Goal: Obtain resource: Obtain resource

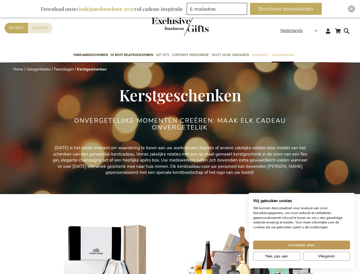
click at [180, 137] on div "ONVERGETELIJKE MOMENTEN CREËREN: MAAK ELK CADEAU ONVERGETELIJK" at bounding box center [180, 131] width 214 height 28
click at [301, 31] on span "Nederlands" at bounding box center [292, 30] width 22 height 7
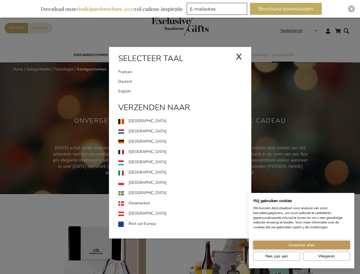
click at [302, 245] on span "Accepteer alles" at bounding box center [301, 245] width 27 height 6
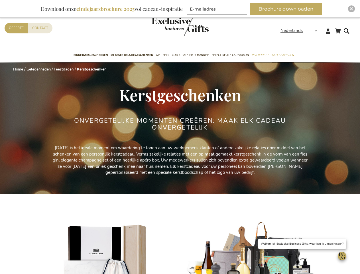
click at [277, 256] on img at bounding box center [251, 262] width 131 height 82
click at [288, 9] on button "Brochure downloaden" at bounding box center [286, 9] width 72 height 12
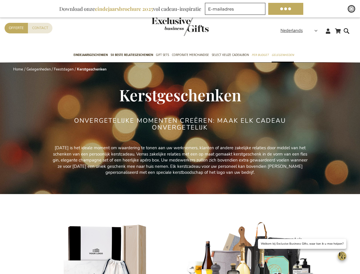
click at [352, 9] on img "Close" at bounding box center [351, 8] width 3 height 3
